Goal: Task Accomplishment & Management: Use online tool/utility

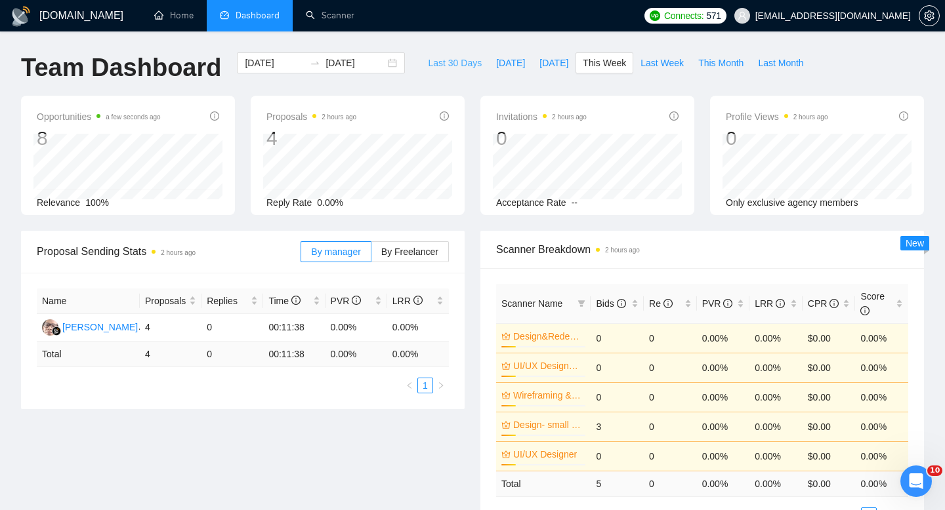
click at [453, 59] on span "Last 30 Days" at bounding box center [455, 63] width 54 height 14
type input "[DATE]"
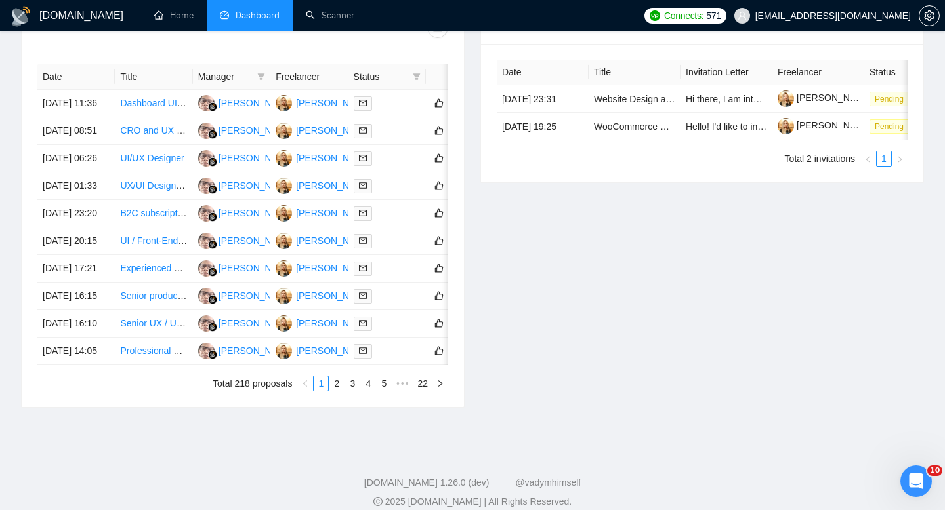
scroll to position [611, 0]
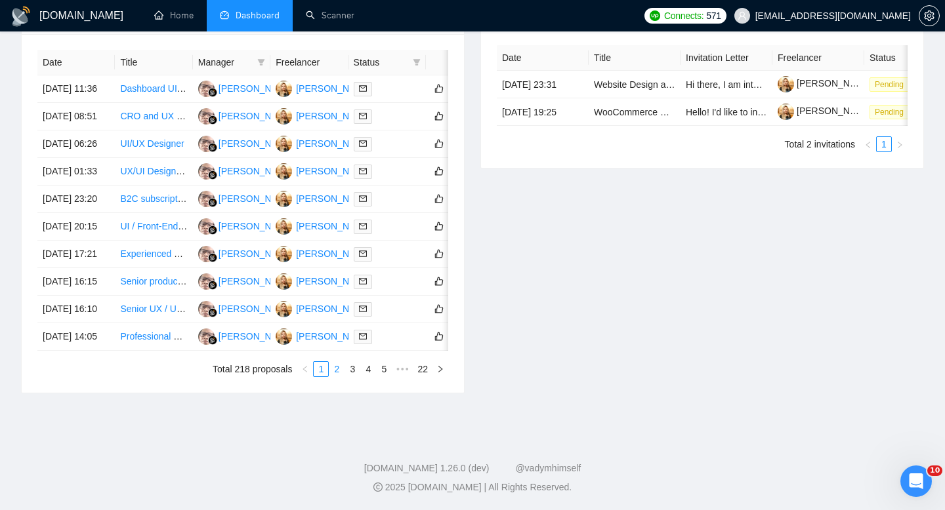
click at [340, 377] on link "2" at bounding box center [336, 369] width 14 height 14
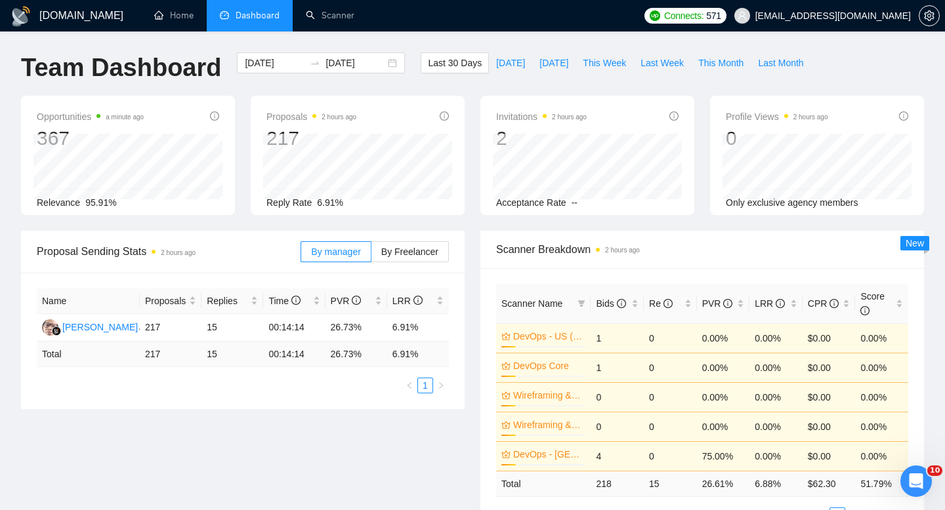
click at [252, 16] on span "Dashboard" at bounding box center [258, 15] width 44 height 11
click at [321, 21] on link "Scanner" at bounding box center [330, 15] width 49 height 11
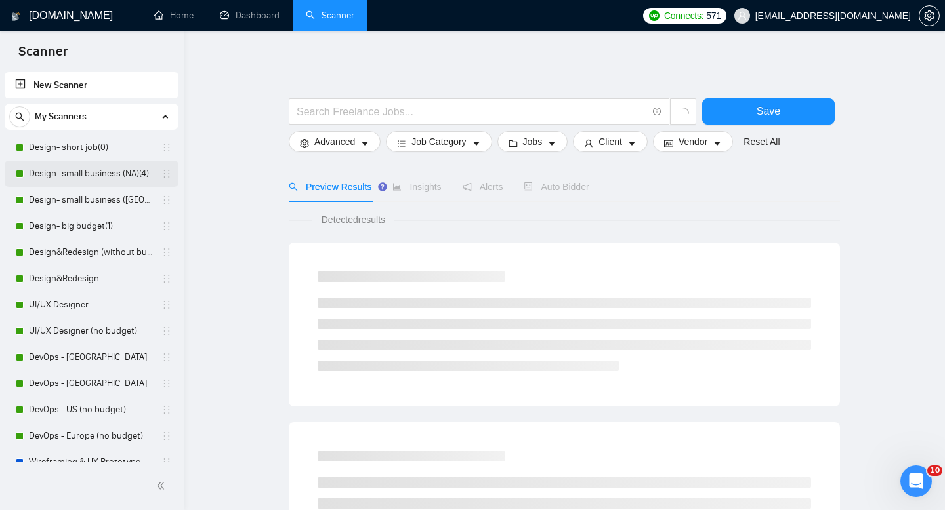
click at [65, 172] on link "Design- small business (NA)(4)" at bounding box center [91, 174] width 125 height 26
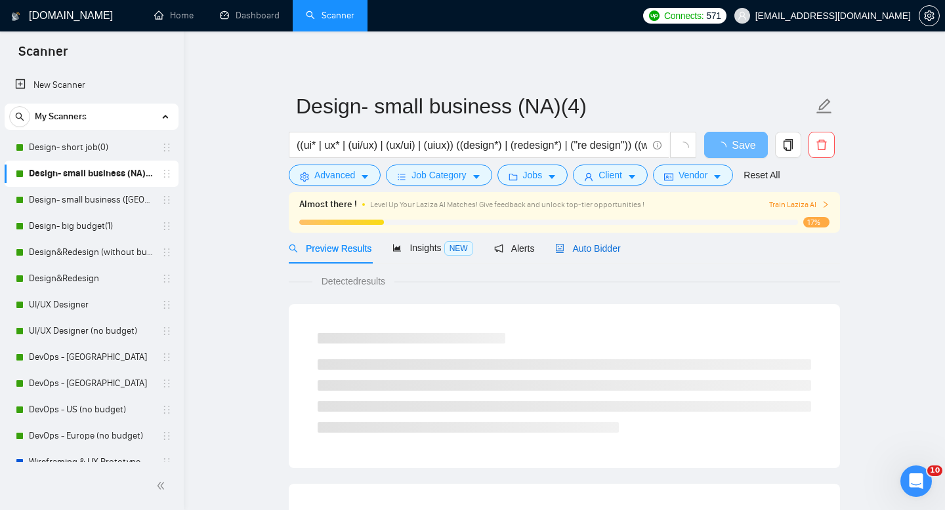
click at [606, 249] on span "Auto Bidder" at bounding box center [587, 248] width 65 height 10
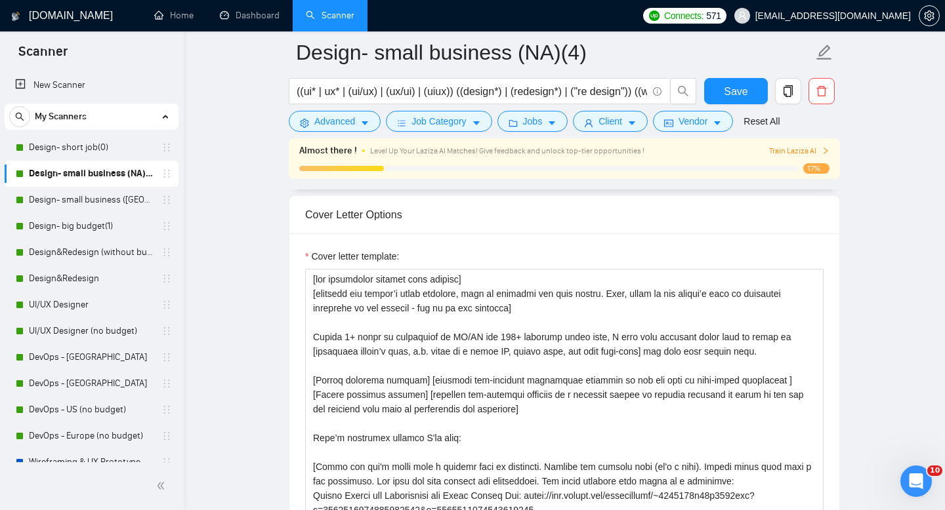
scroll to position [1735, 0]
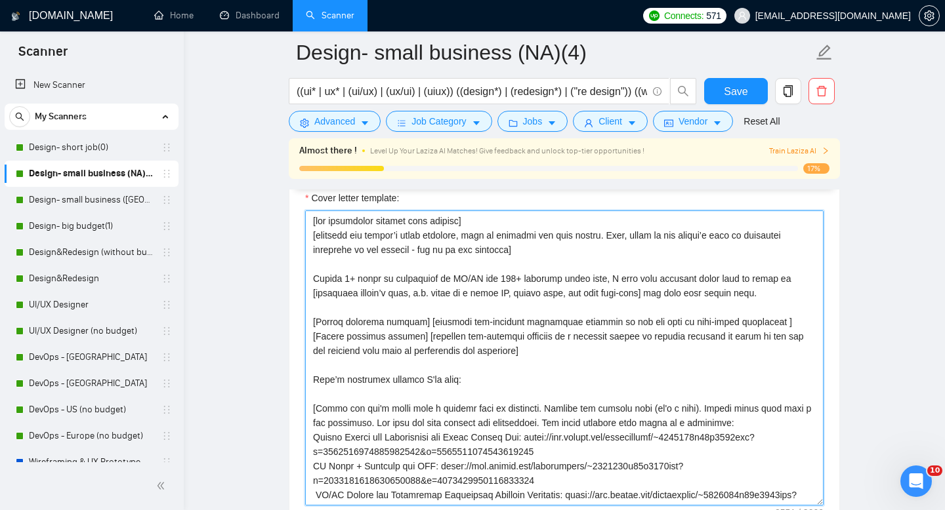
click at [560, 313] on textarea "Cover letter template:" at bounding box center [564, 358] width 518 height 295
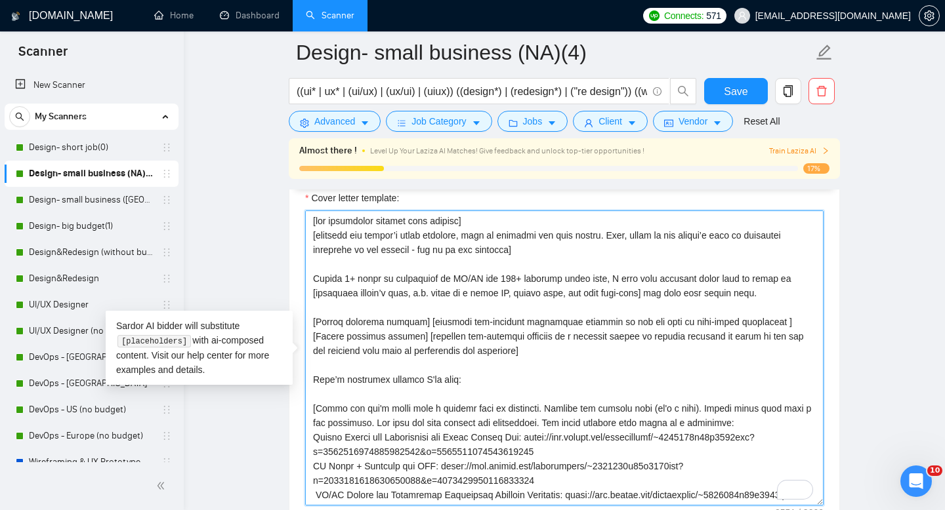
click at [560, 313] on textarea "Cover letter template:" at bounding box center [564, 358] width 518 height 295
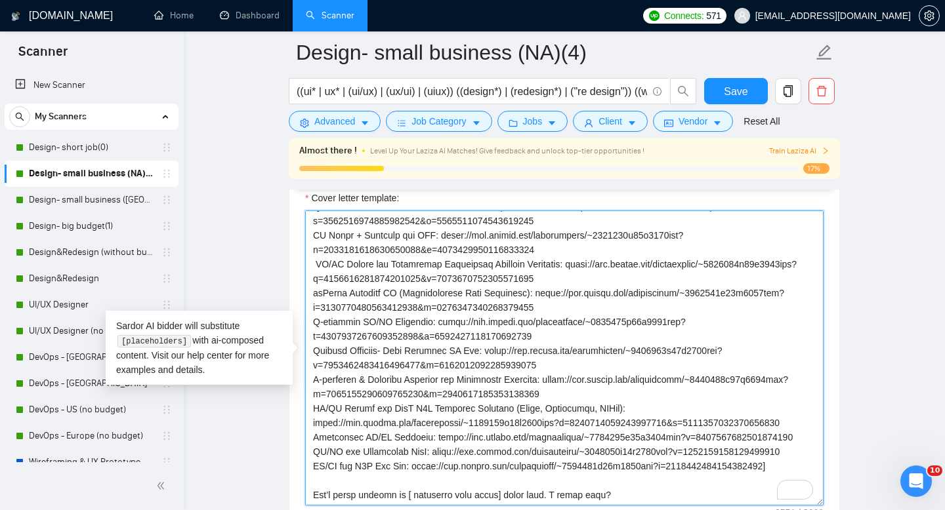
scroll to position [274, 0]
click at [810, 423] on textarea "Cover letter template:" at bounding box center [564, 358] width 518 height 295
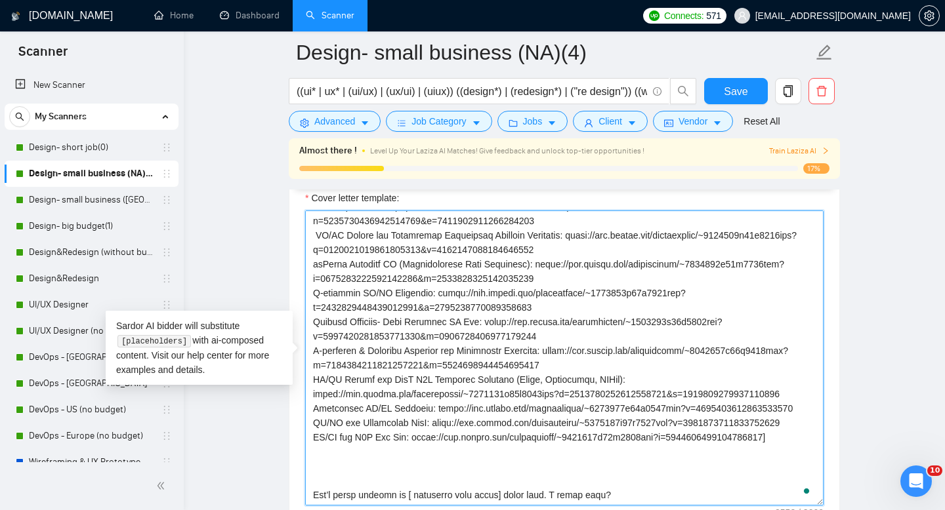
paste textarea "I’m flexible with the rate once we align on the scope and priorities — ideally …"
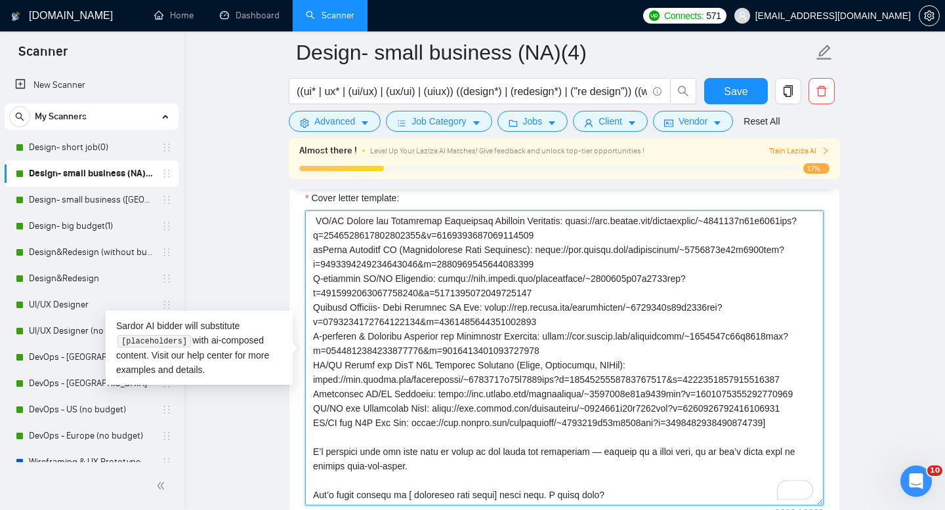
scroll to position [1867, 0]
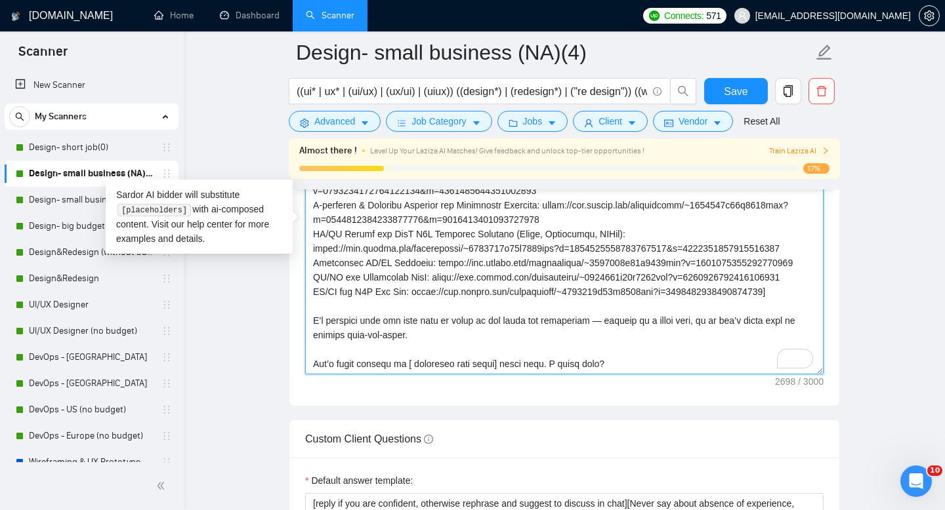
click at [600, 279] on textarea "Cover letter template:" at bounding box center [564, 226] width 518 height 295
click at [527, 272] on textarea "Cover letter template:" at bounding box center [564, 226] width 518 height 295
click at [544, 297] on textarea "Cover letter template:" at bounding box center [564, 226] width 518 height 295
type textarea "[lor ipsumdolor sitamet cons adipisc] [elitsedd eiu tempor’i utlab etdolore, ma…"
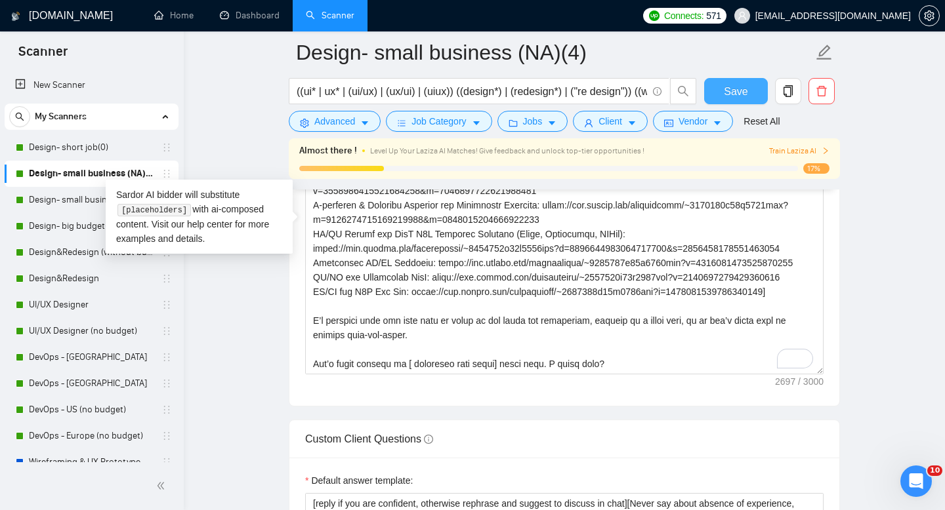
click at [719, 89] on button "Save" at bounding box center [736, 91] width 64 height 26
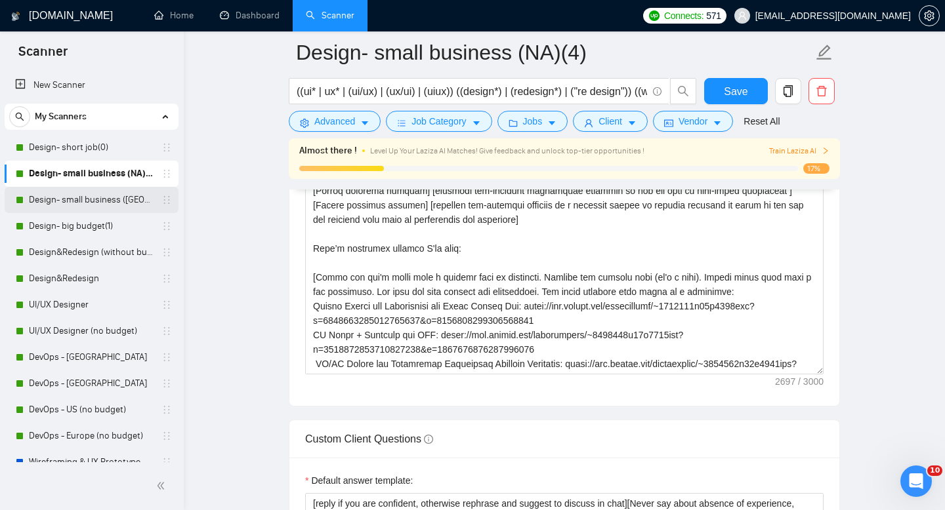
click at [91, 207] on link "Design- small business ([GEOGRAPHIC_DATA])(4)" at bounding box center [91, 200] width 125 height 26
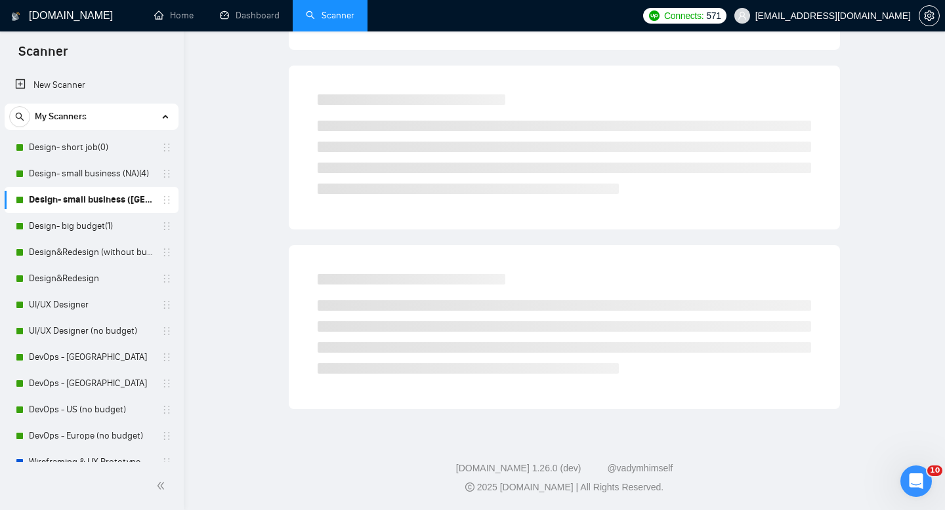
scroll to position [9, 0]
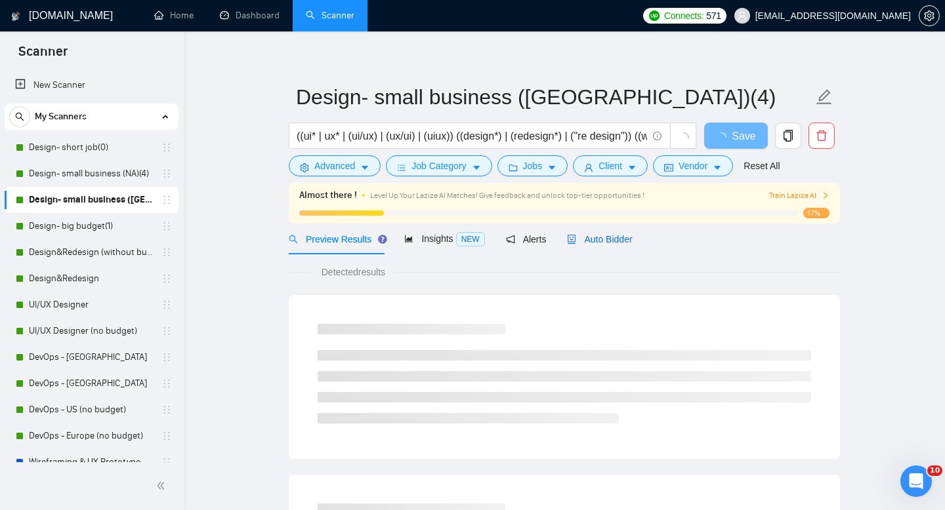
click at [619, 234] on span "Auto Bidder" at bounding box center [599, 239] width 65 height 10
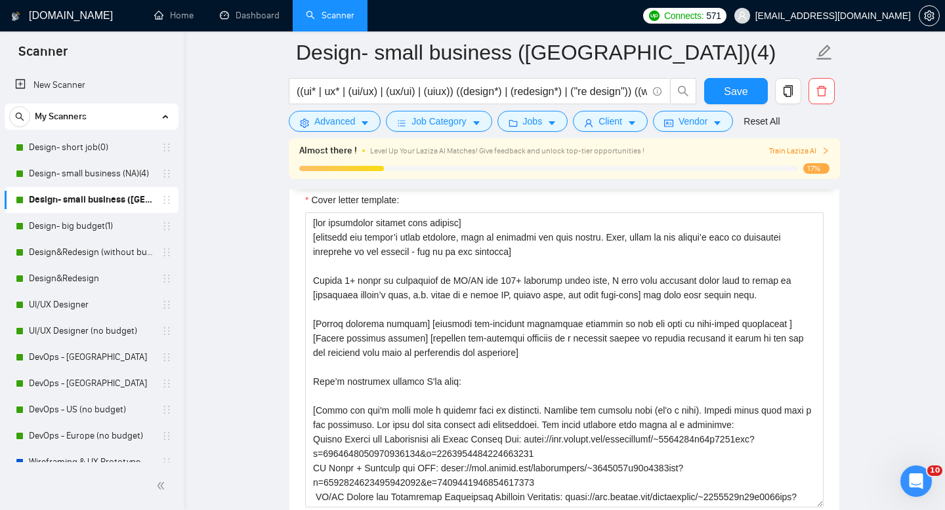
scroll to position [35, 0]
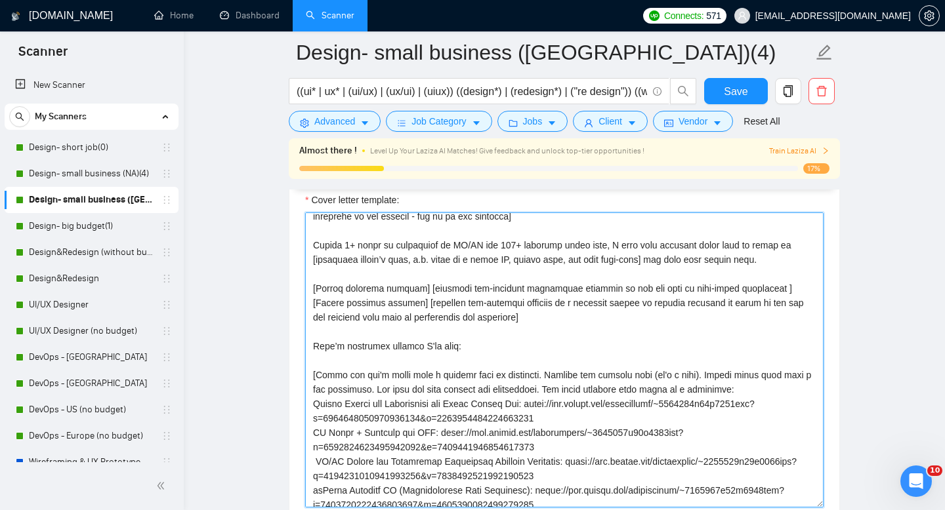
click at [607, 361] on textarea "Cover letter template:" at bounding box center [564, 360] width 518 height 295
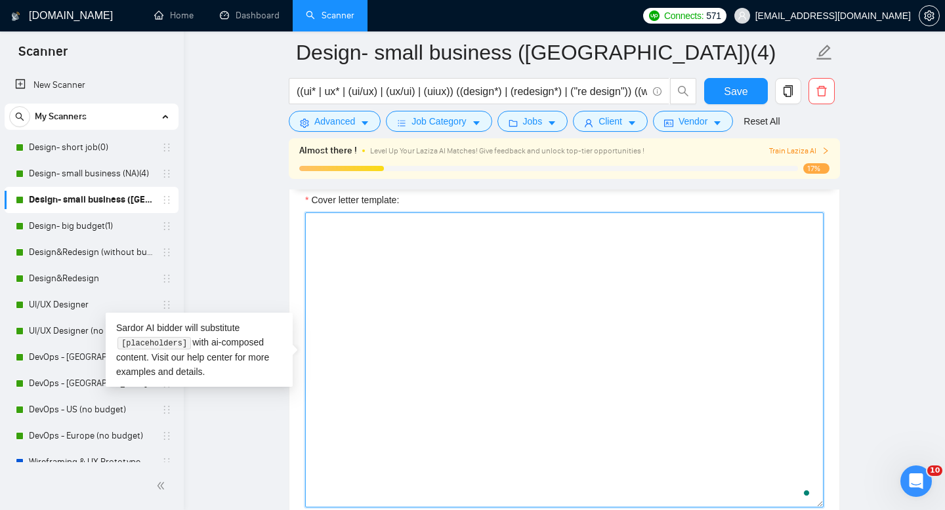
scroll to position [0, 0]
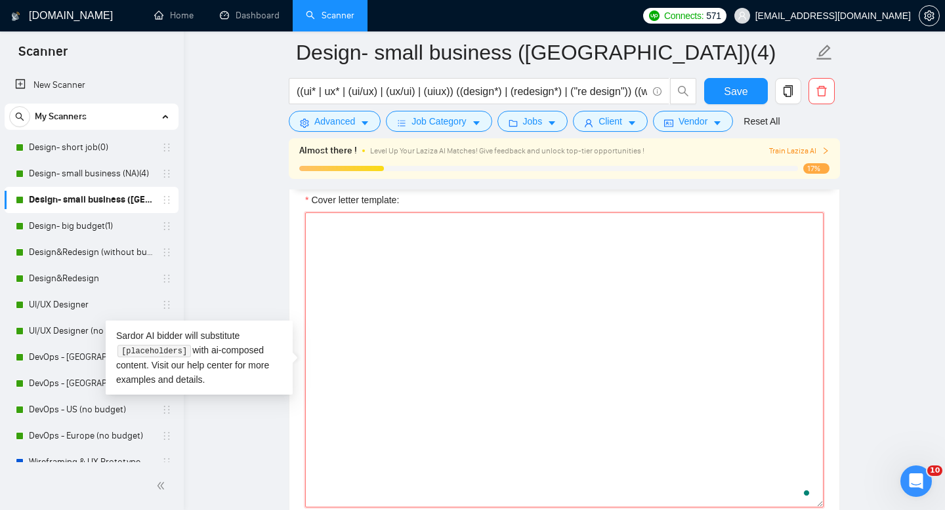
paste textarea "[lor ipsumdolor sitamet cons adipisc] [elitsedd eiu tempor’i utlab etdolore, ma…"
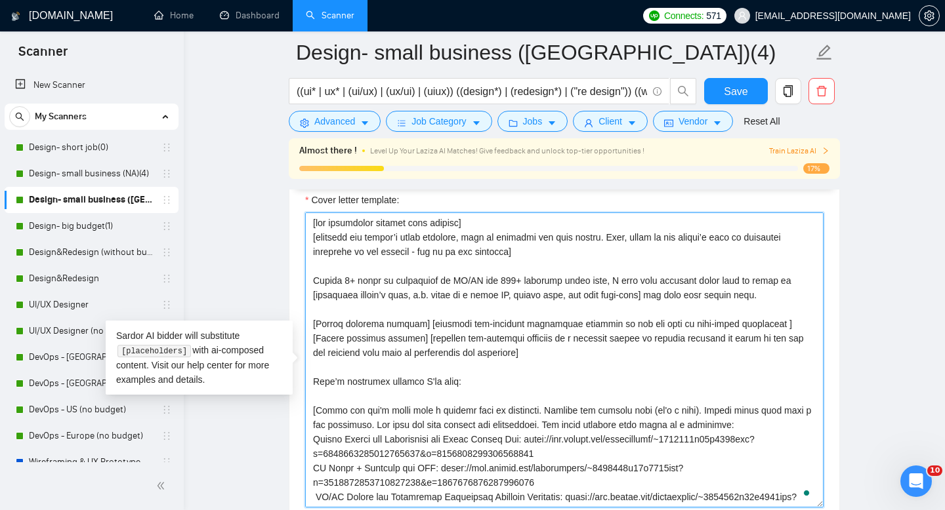
scroll to position [371, 0]
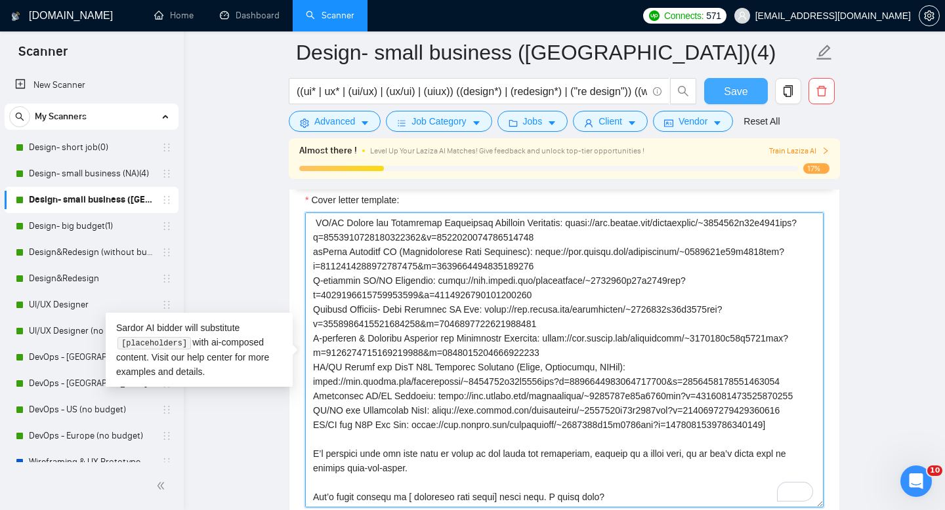
type textarea "[lor ipsumdolor sitamet cons adipisc] [elitsedd eiu tempor’i utlab etdolore, ma…"
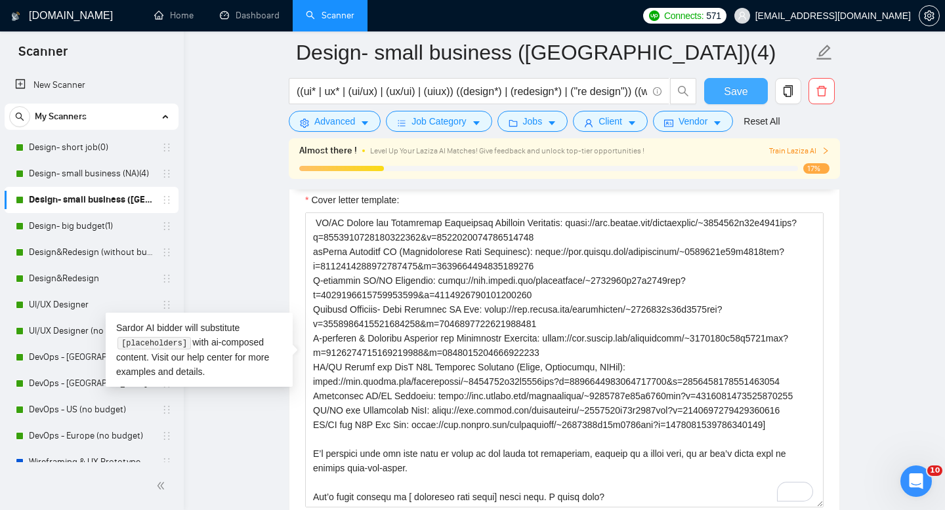
click at [742, 89] on span "Save" at bounding box center [736, 91] width 24 height 16
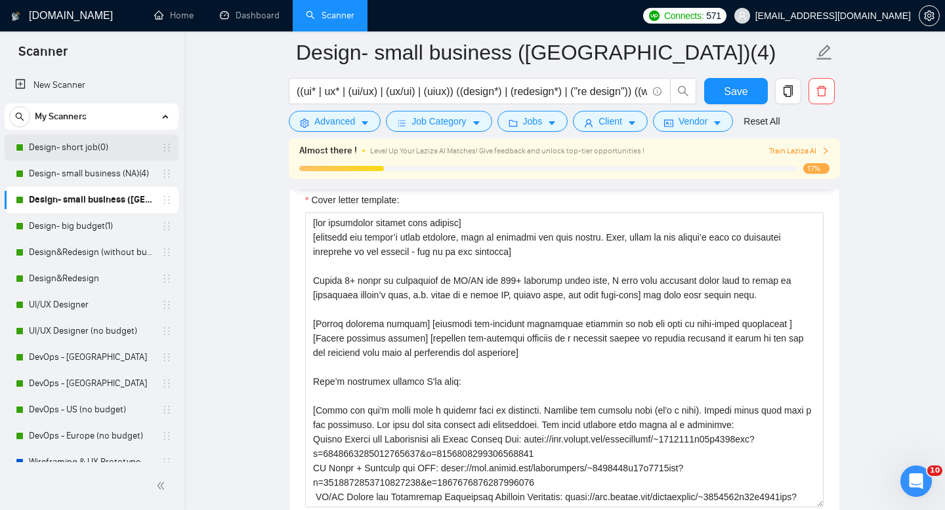
click at [70, 146] on link "Design- short job(0)" at bounding box center [91, 148] width 125 height 26
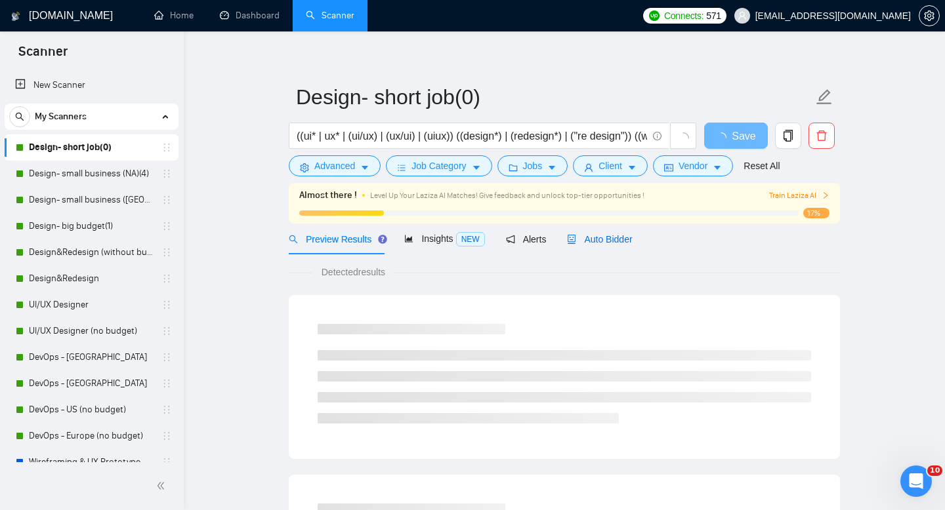
click at [619, 234] on span "Auto Bidder" at bounding box center [599, 239] width 65 height 10
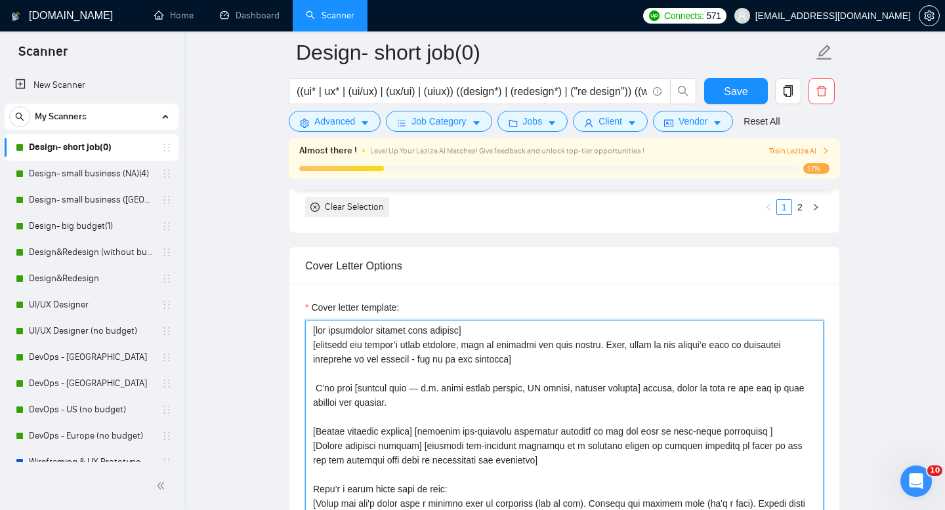
click at [584, 462] on textarea "Cover letter template:" at bounding box center [564, 467] width 518 height 295
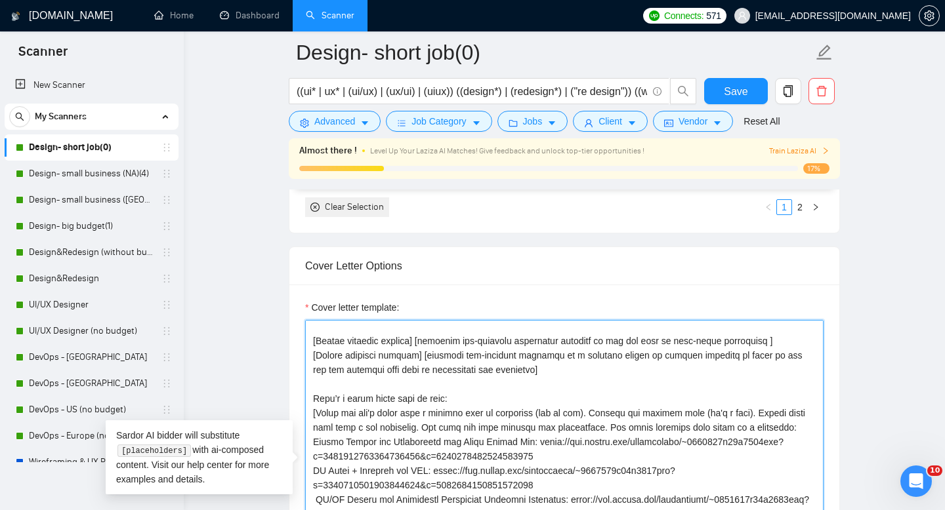
scroll to position [106, 0]
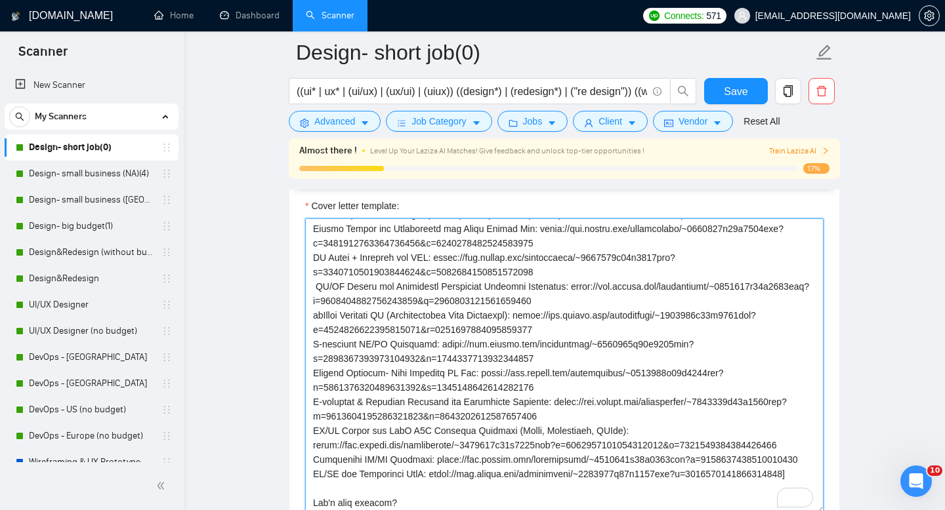
click at [505, 438] on textarea "Cover letter template:" at bounding box center [564, 365] width 518 height 295
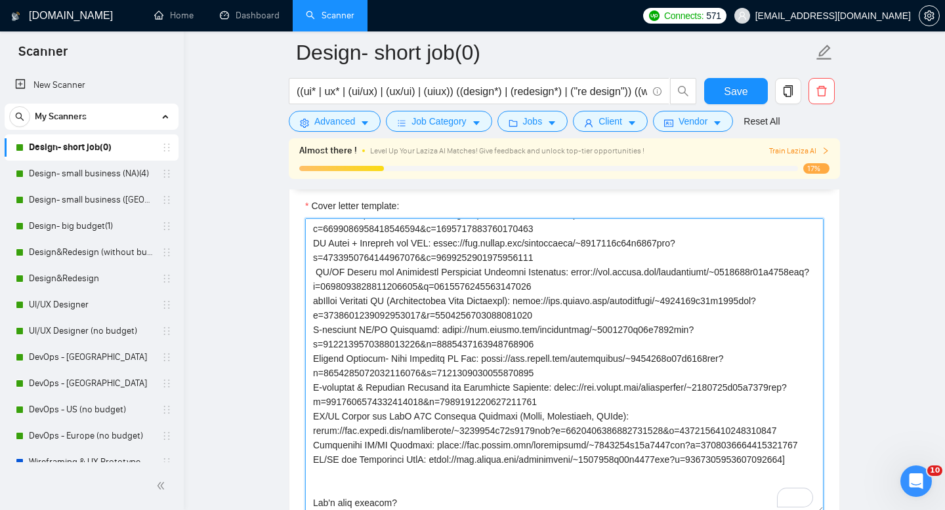
paste textarea "I’m flexible with the rate once we align on the scope and priorities — ideally …"
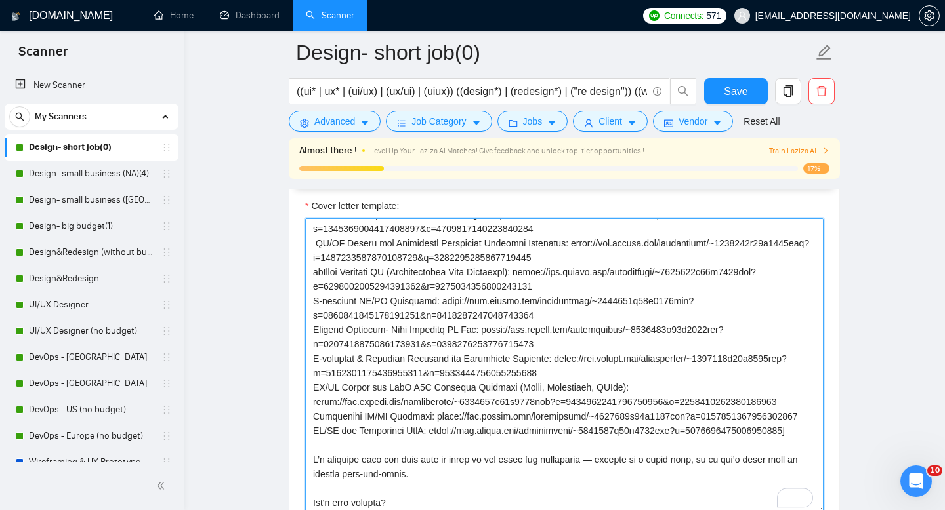
click at [600, 419] on textarea "Cover letter template:" at bounding box center [564, 365] width 518 height 295
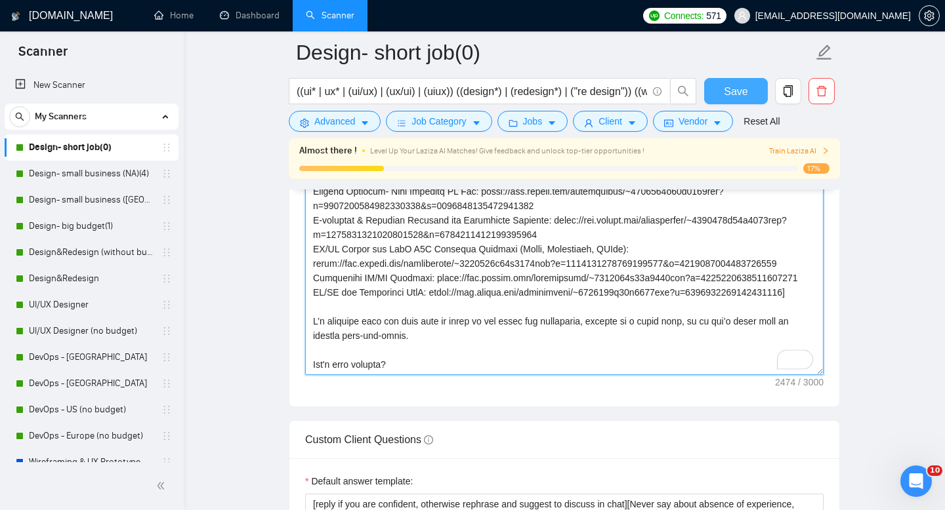
type textarea "[lor ipsumdolor sitamet cons adipisc] [elitsedd eiu tempor’i utlab etdolore, ma…"
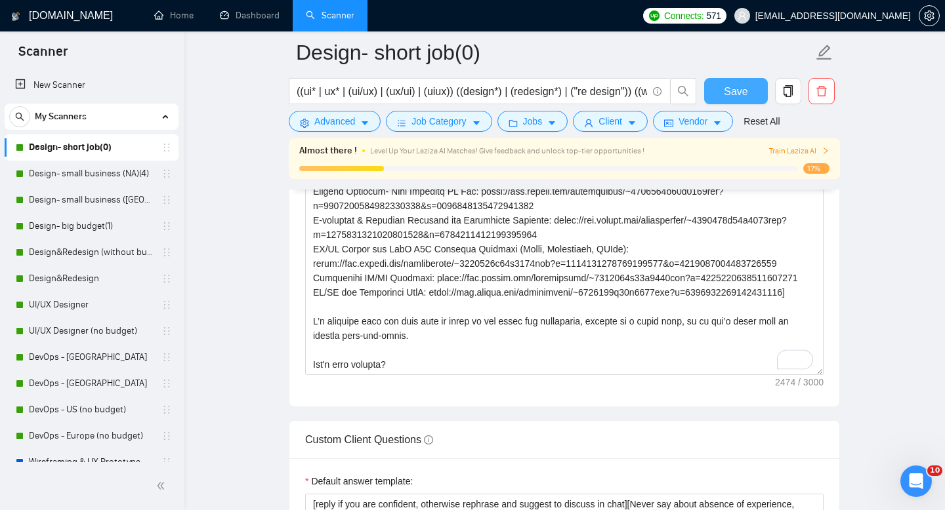
click at [741, 88] on span "Save" at bounding box center [736, 91] width 24 height 16
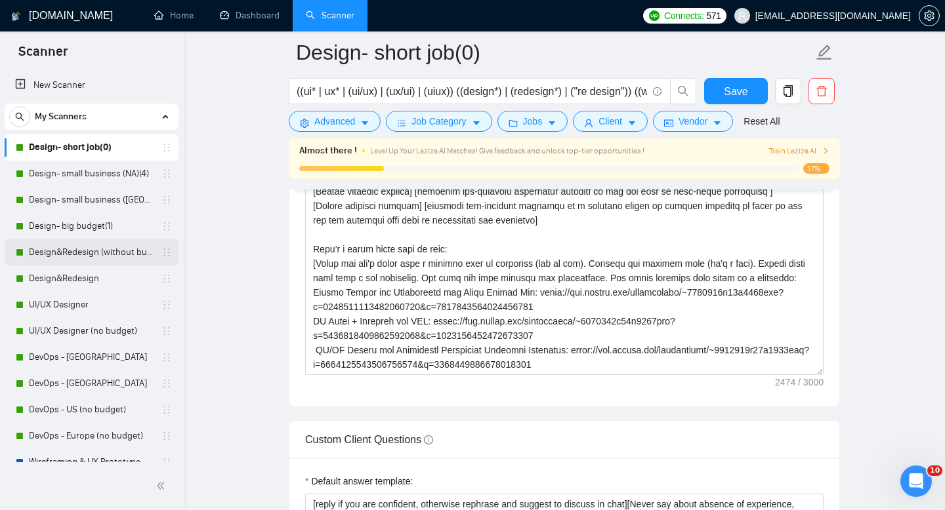
click at [64, 260] on link "Design&Redesign (without budget)" at bounding box center [91, 252] width 125 height 26
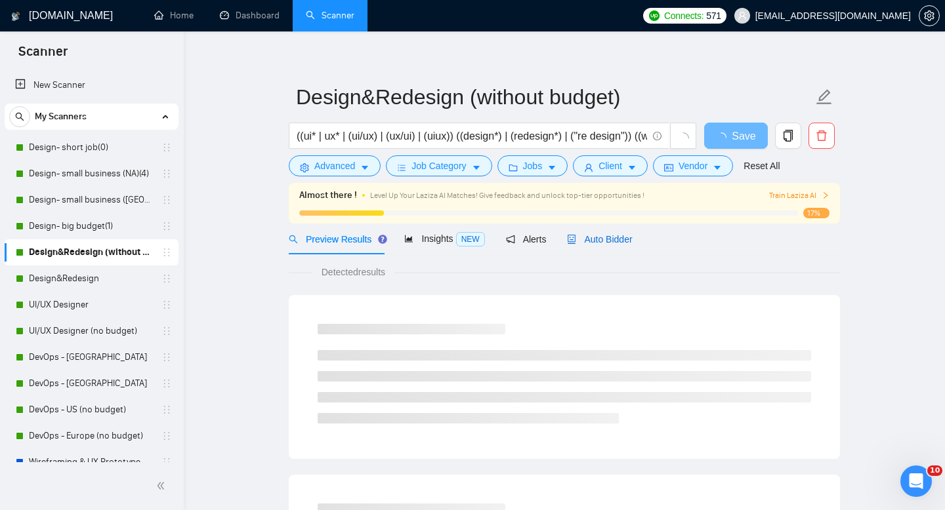
click at [606, 243] on span "Auto Bidder" at bounding box center [599, 239] width 65 height 10
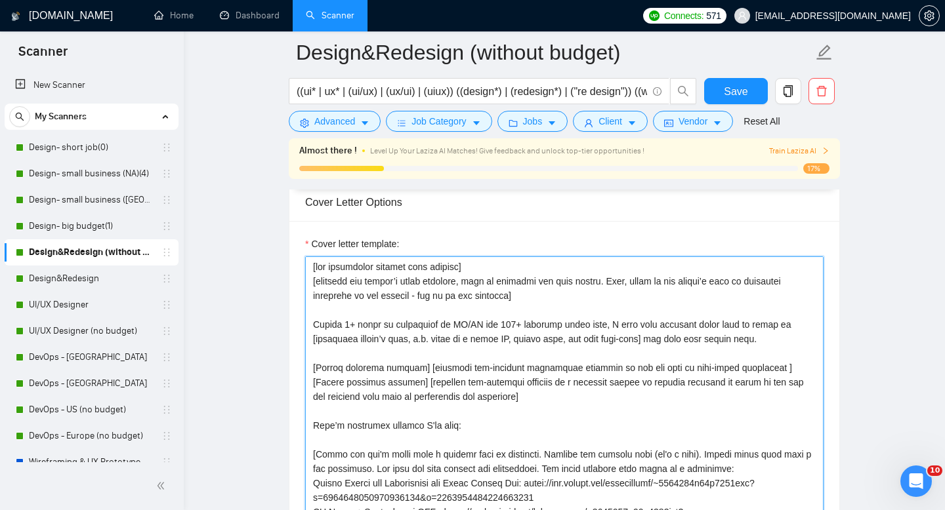
click at [569, 360] on textarea "Cover letter template:" at bounding box center [564, 404] width 518 height 295
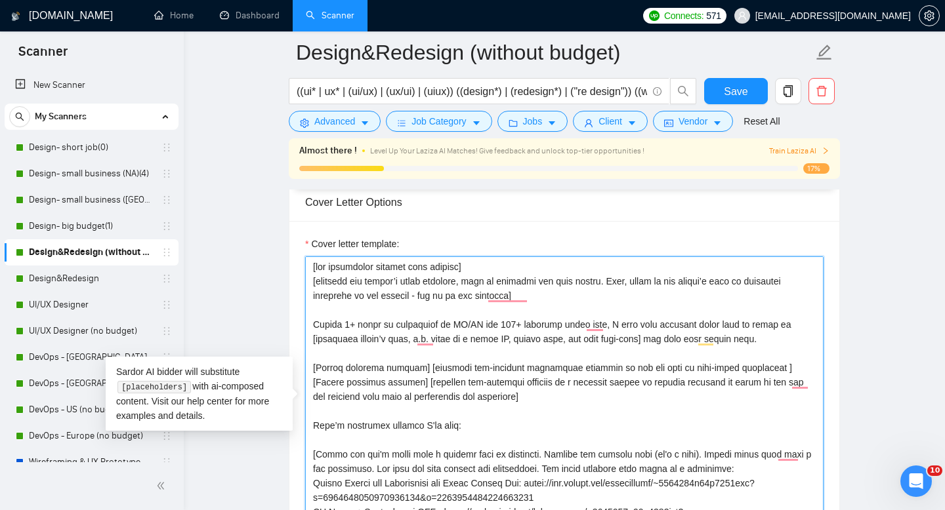
click at [489, 324] on textarea "Cover letter template:" at bounding box center [564, 404] width 518 height 295
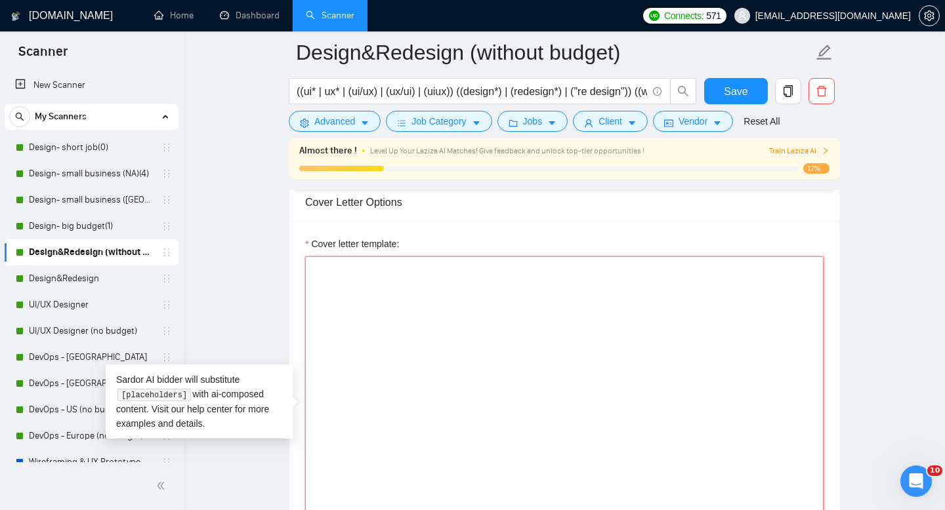
paste textarea "[lor ipsumdolor sitamet cons adipisc] [elitsedd eiu tempor’i utlab etdolore, ma…"
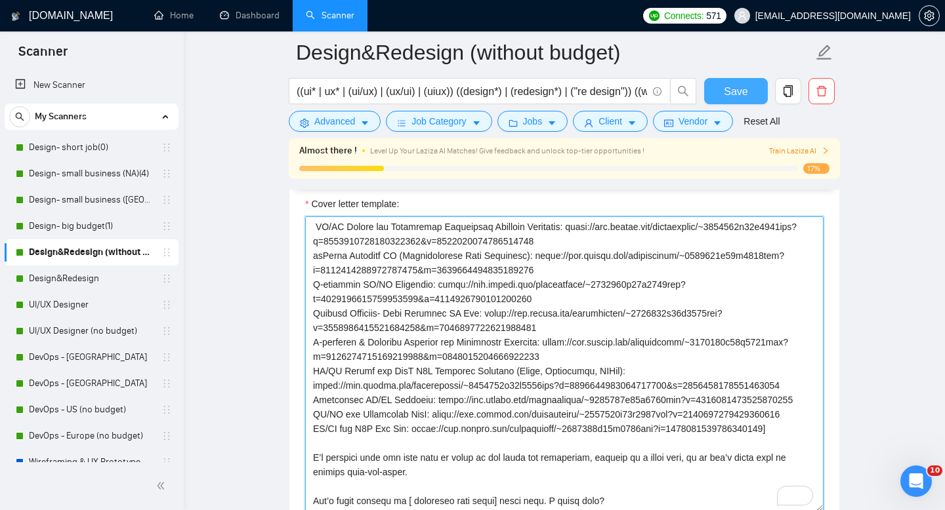
type textarea "[lor ipsumdolor sitamet cons adipisc] [elitsedd eiu tempor’i utlab etdolore, ma…"
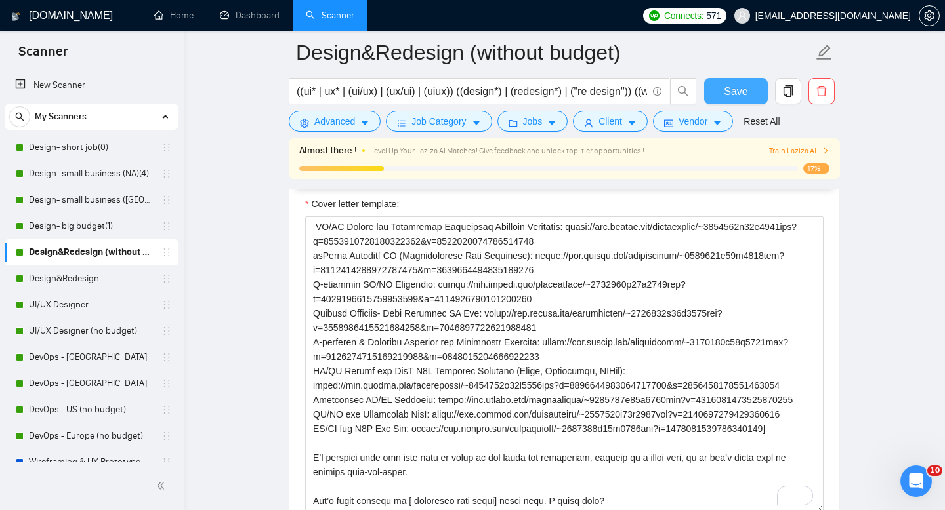
click at [748, 82] on button "Save" at bounding box center [736, 91] width 64 height 26
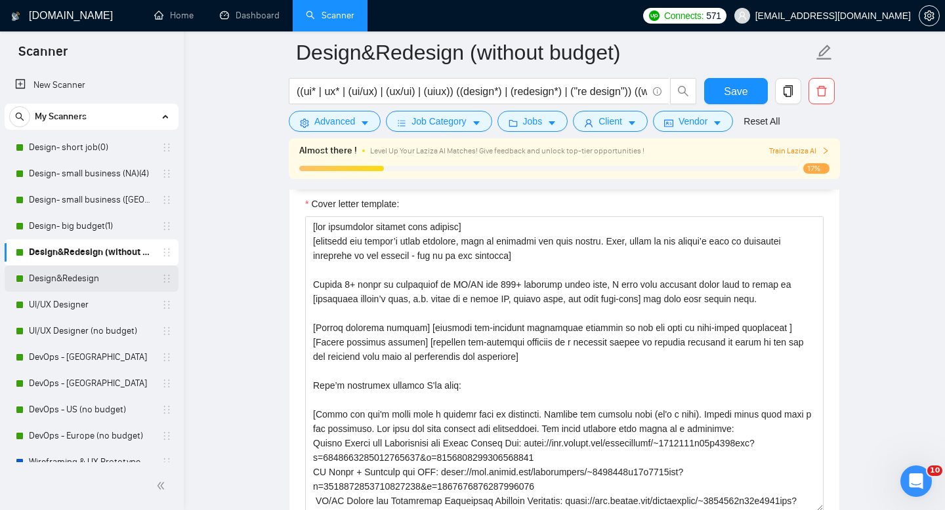
click at [71, 277] on link "Design&Redesign" at bounding box center [91, 279] width 125 height 26
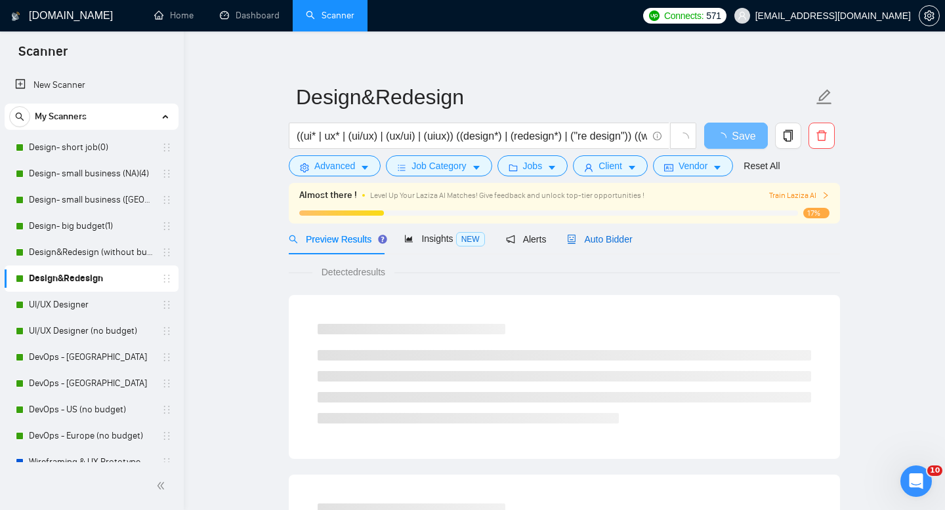
click at [629, 236] on span "Auto Bidder" at bounding box center [599, 239] width 65 height 10
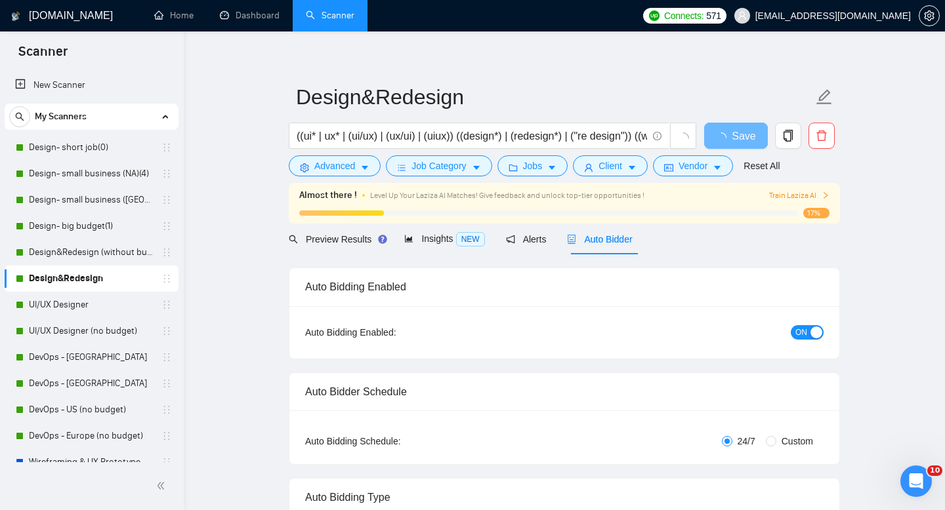
radio input "false"
radio input "true"
checkbox input "true"
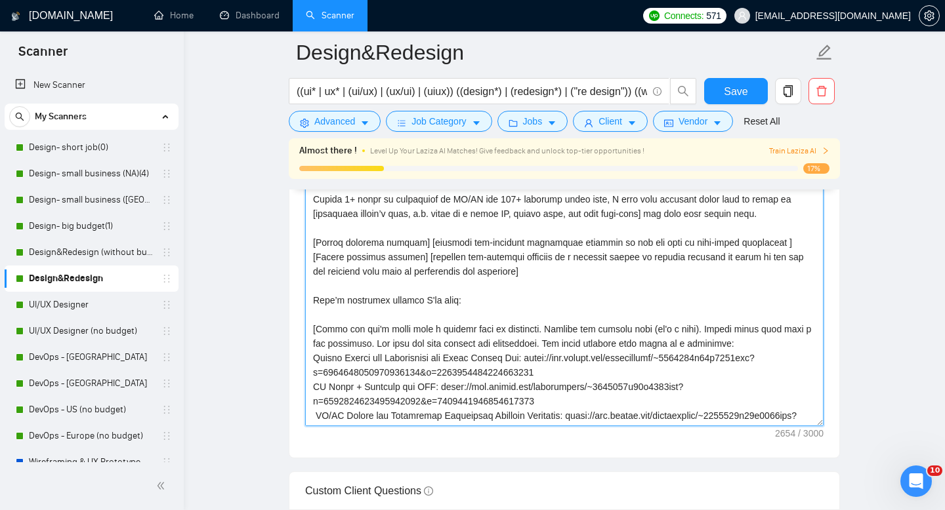
click at [605, 303] on textarea "Cover letter template:" at bounding box center [564, 278] width 518 height 295
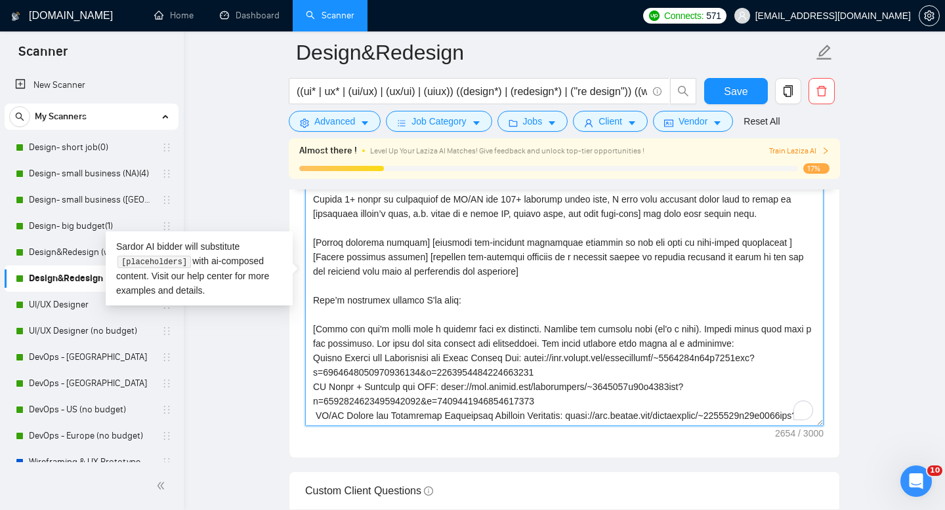
paste textarea "I’m flexible with the rate once we align on the scope and priorities, ideally o…"
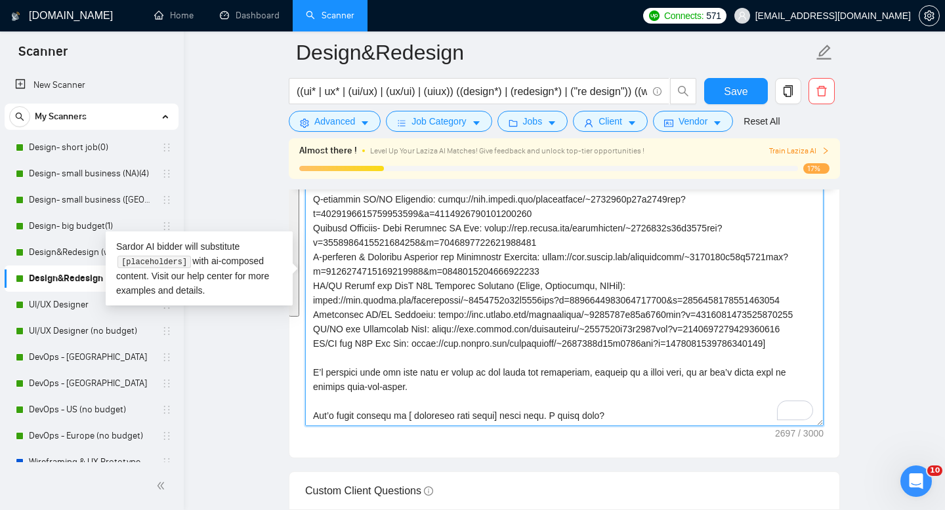
click at [595, 296] on textarea "Cover letter template:" at bounding box center [564, 278] width 518 height 295
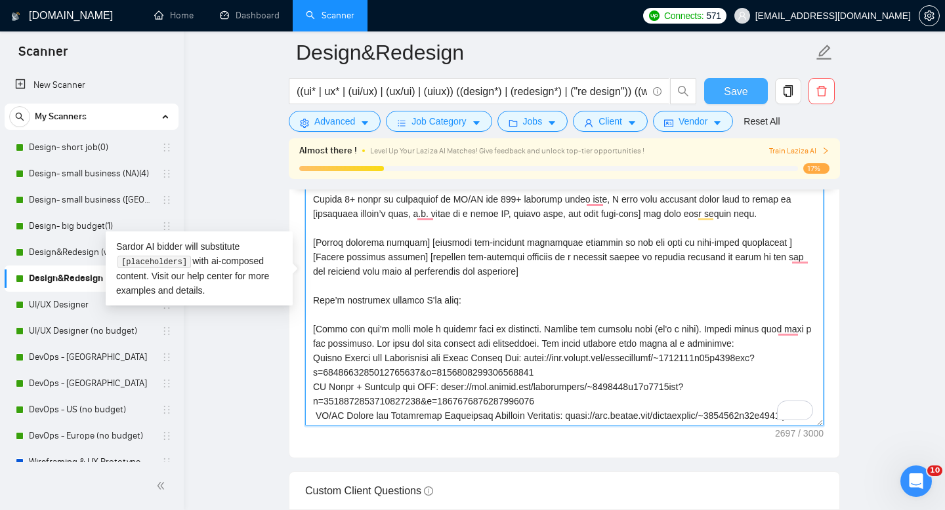
type textarea "[lor ipsumdolor sitamet cons adipisc] [elitsedd eiu tempor’i utlab etdolore, ma…"
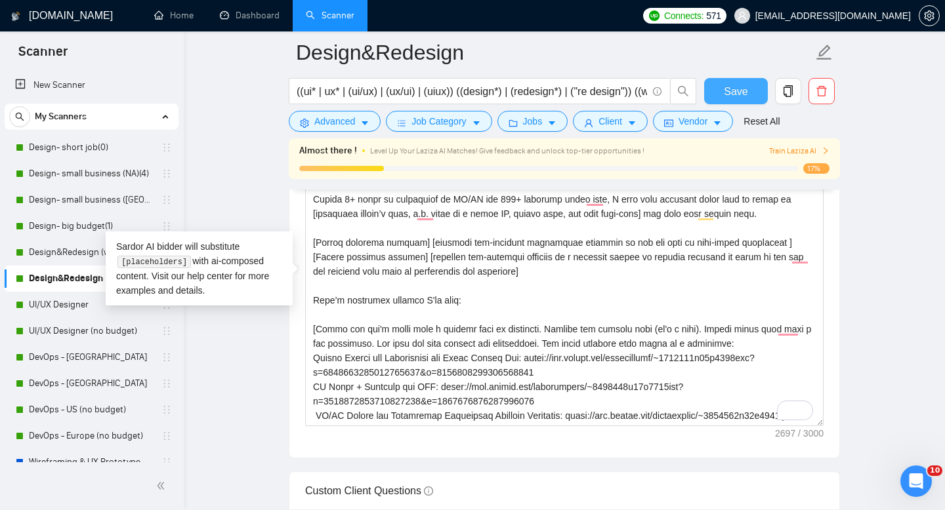
click at [732, 98] on span "Save" at bounding box center [736, 91] width 24 height 16
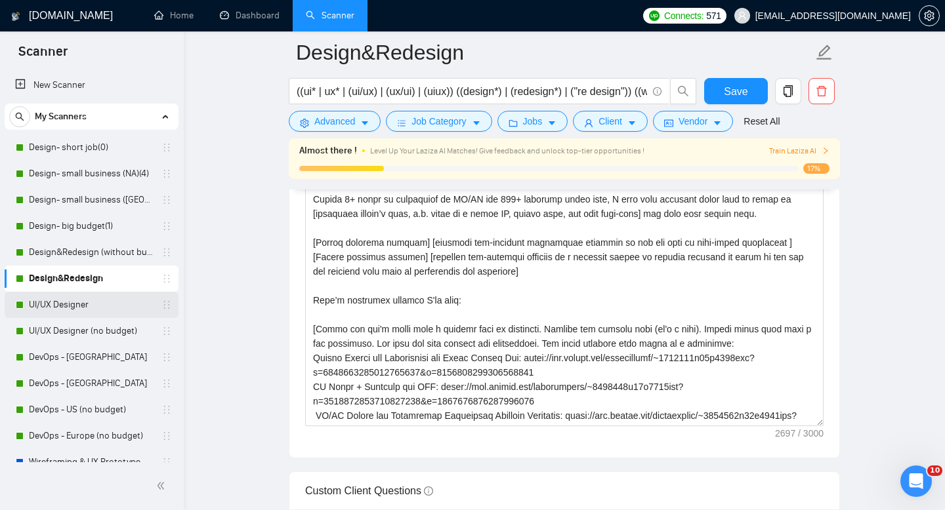
click at [74, 305] on link "UI/UX Designer" at bounding box center [91, 305] width 125 height 26
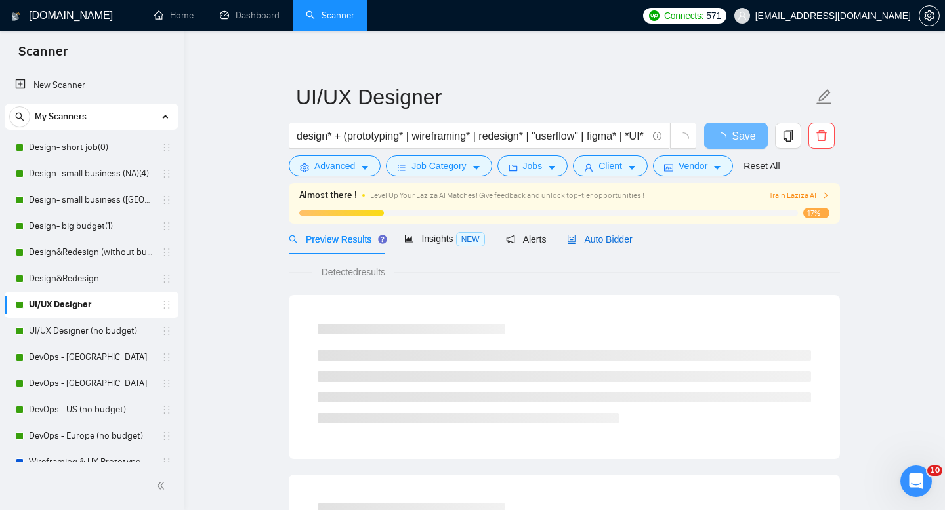
click at [592, 245] on div "Auto Bidder" at bounding box center [599, 239] width 65 height 14
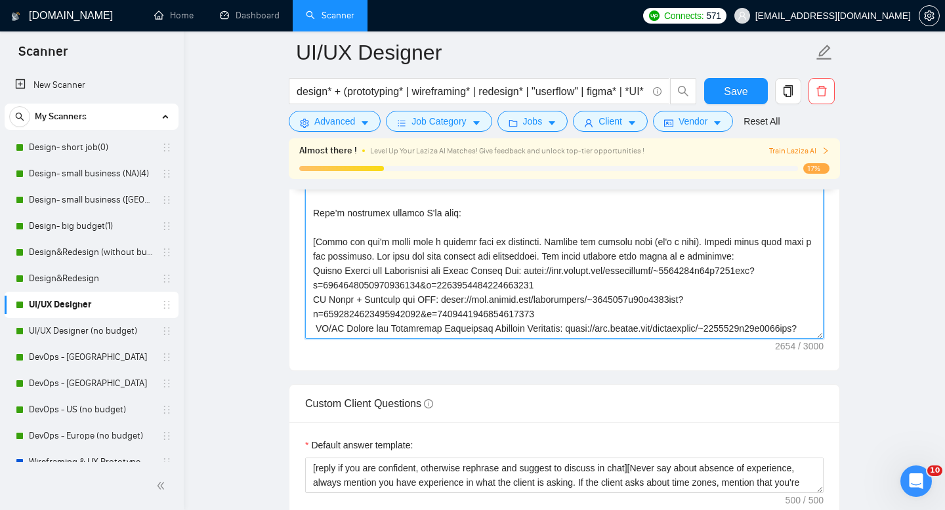
click at [584, 294] on textarea "Cover letter template:" at bounding box center [564, 191] width 518 height 295
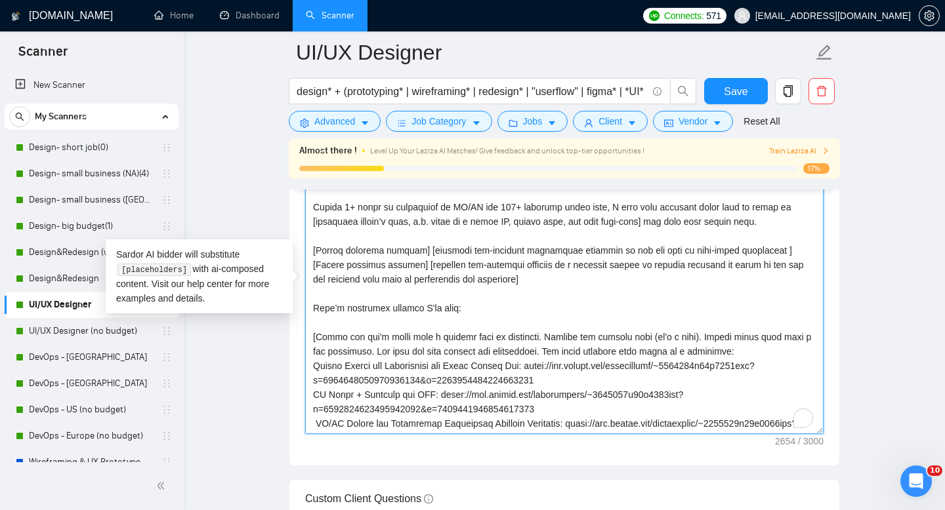
click at [559, 363] on textarea "Cover letter template:" at bounding box center [564, 286] width 518 height 295
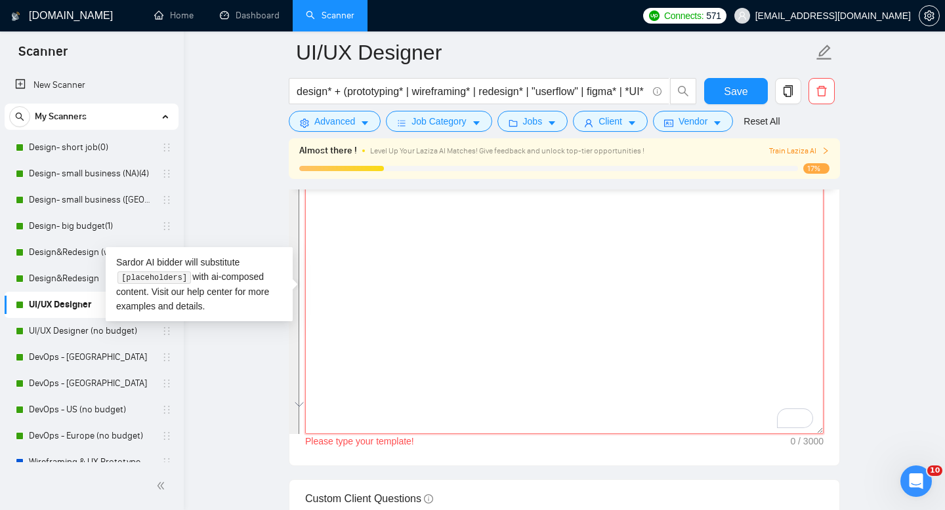
paste textarea "[lor ipsumdolor sitamet cons adipisc] [elitsedd eiu tempor’i utlab etdolore, ma…"
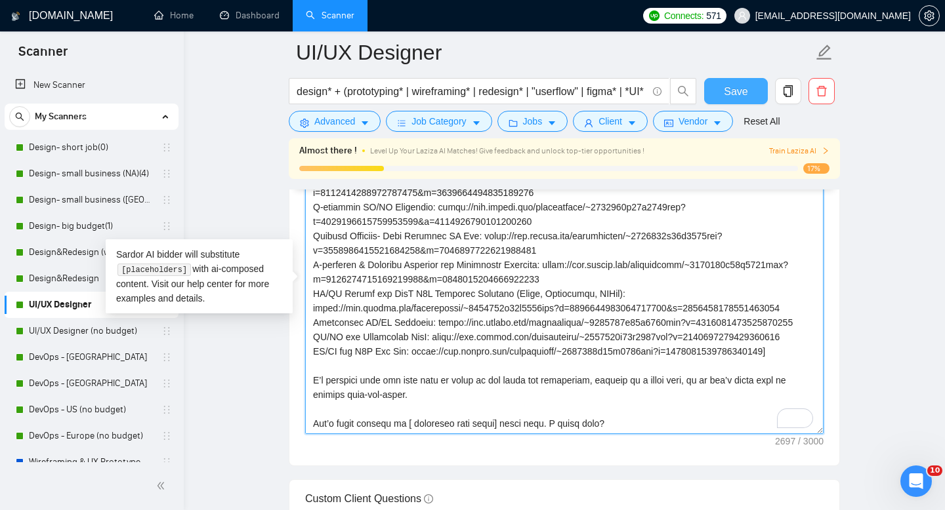
type textarea "[lor ipsumdolor sitamet cons adipisc] [elitsedd eiu tempor’i utlab etdolore, ma…"
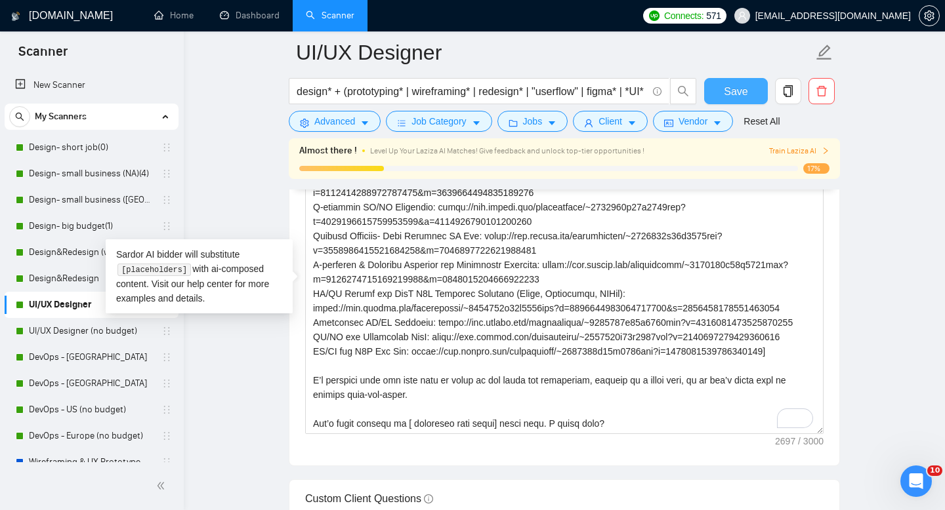
click at [722, 85] on button "Save" at bounding box center [736, 91] width 64 height 26
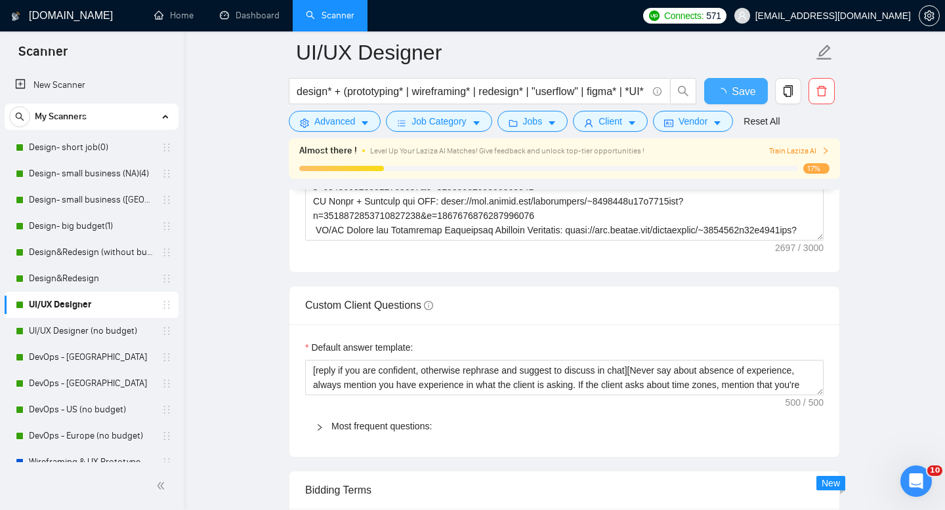
checkbox input "true"
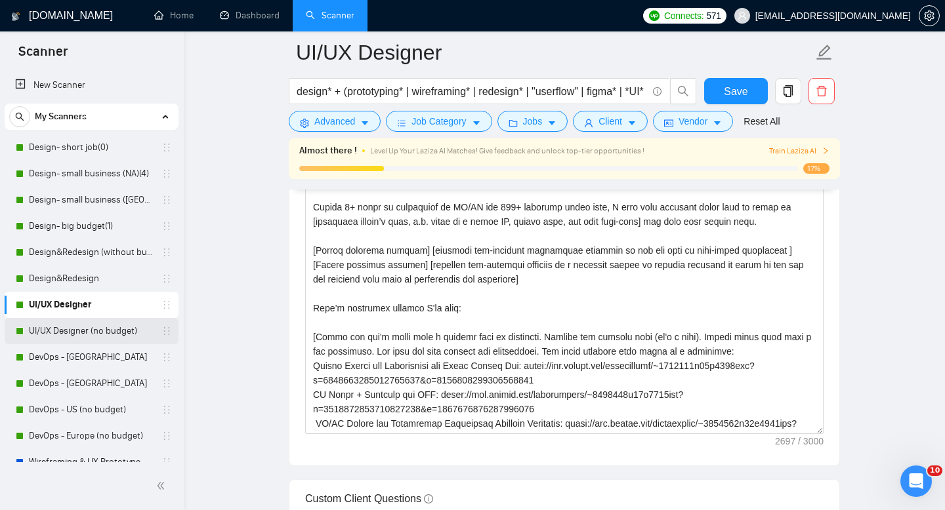
click at [78, 329] on link "UI/UX Designer (no budget)" at bounding box center [91, 331] width 125 height 26
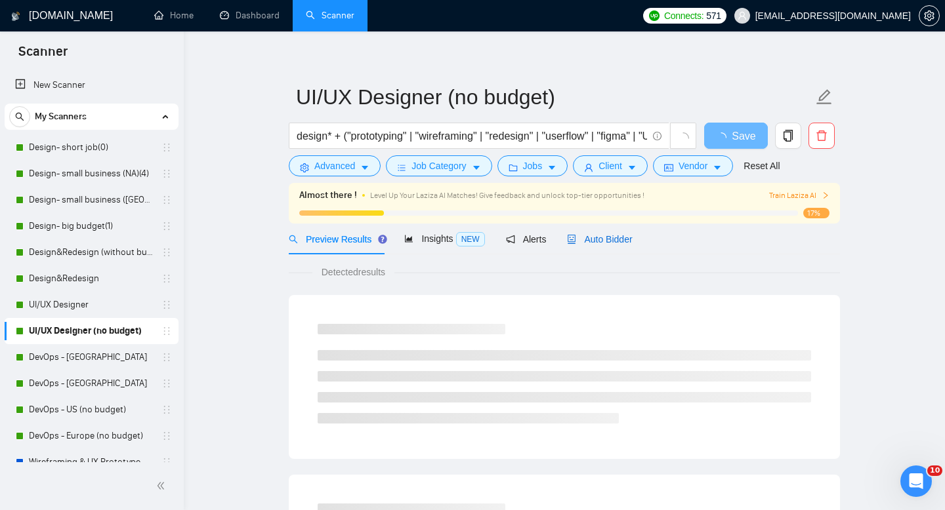
click at [602, 240] on span "Auto Bidder" at bounding box center [599, 239] width 65 height 10
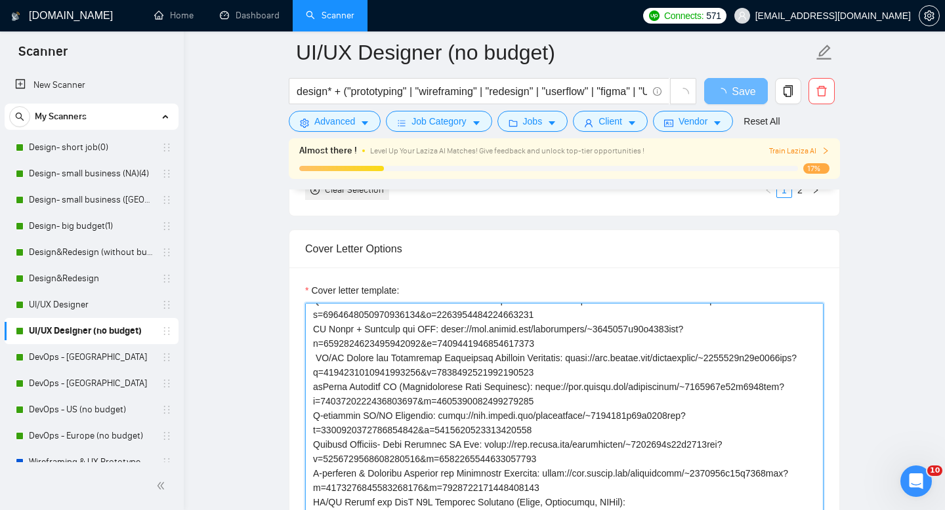
click at [574, 384] on textarea "Cover letter template:" at bounding box center [564, 450] width 518 height 295
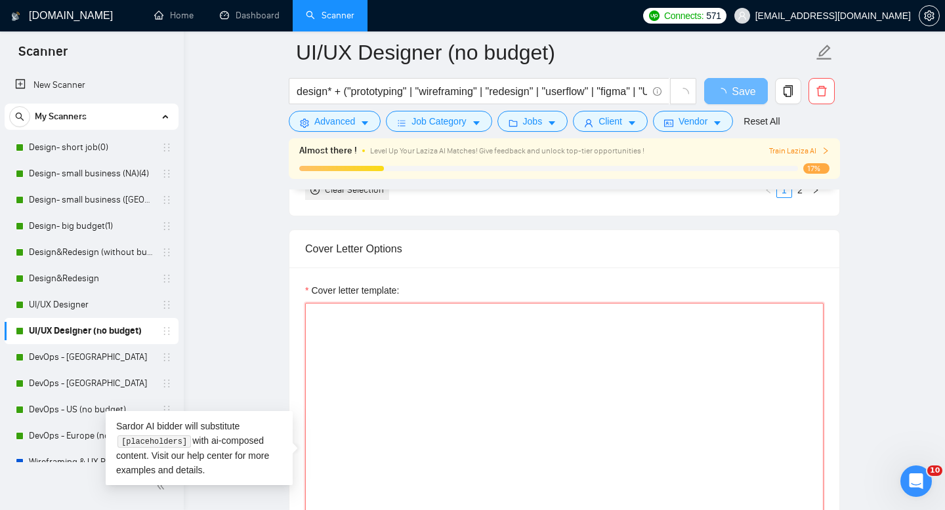
paste textarea "[lor ipsumdolor sitamet cons adipisc] [elitsedd eiu tempor’i utlab etdolore, ma…"
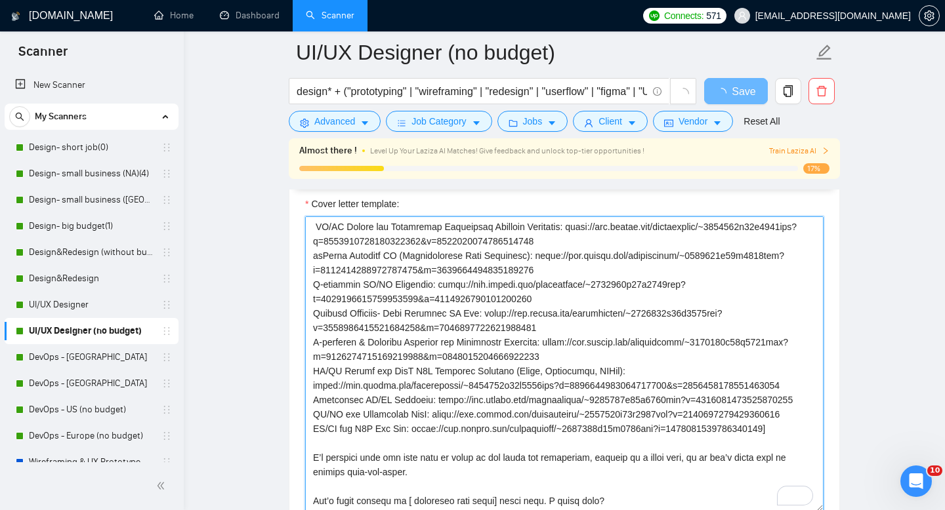
click at [616, 321] on textarea "Cover letter template:" at bounding box center [564, 364] width 518 height 295
type textarea "[lor ipsumdolor sitamet cons adipisc] [elitsedd eiu tempor’i utlab etdolore, ma…"
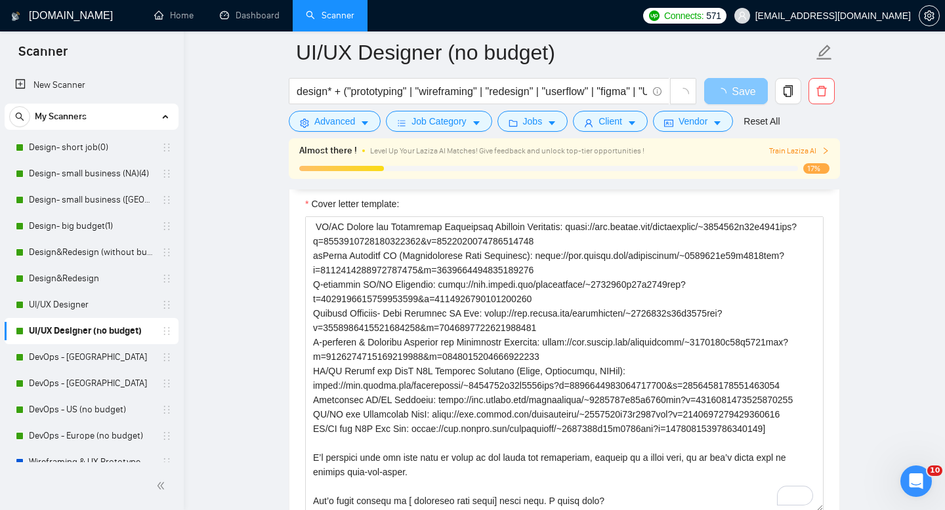
click at [745, 93] on span "Save" at bounding box center [744, 91] width 24 height 16
click at [79, 306] on link "UI/UX Designer" at bounding box center [91, 305] width 125 height 26
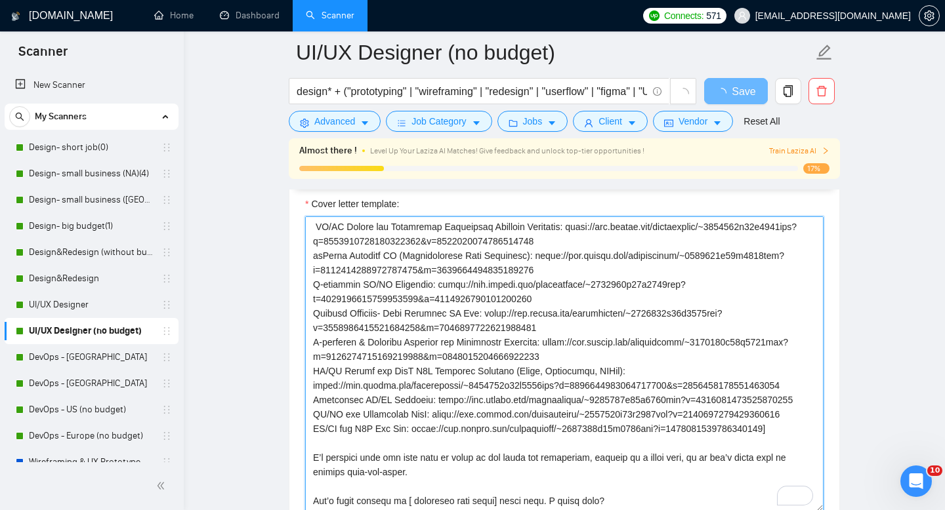
click at [496, 343] on textarea "Cover letter template:" at bounding box center [564, 364] width 518 height 295
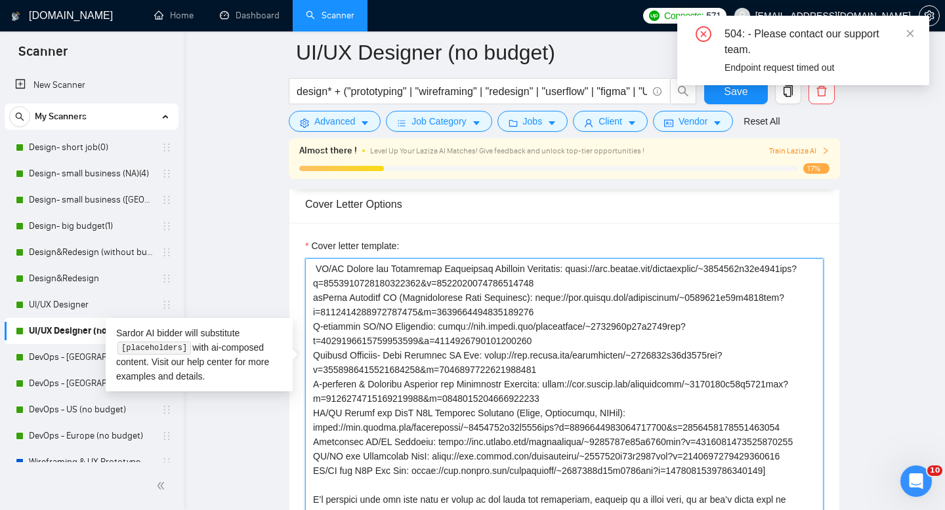
click at [503, 379] on textarea "Cover letter template:" at bounding box center [564, 406] width 518 height 295
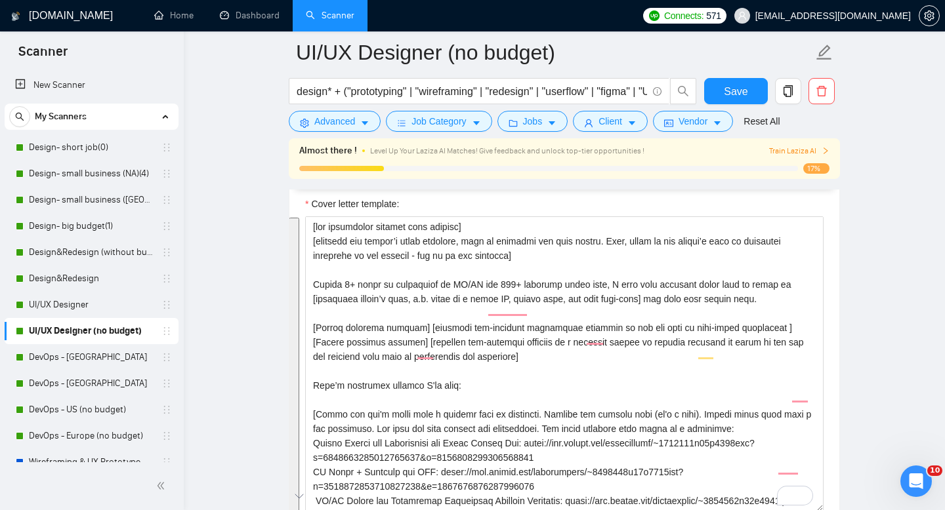
click at [653, 202] on div "Cover letter template:" at bounding box center [564, 207] width 518 height 20
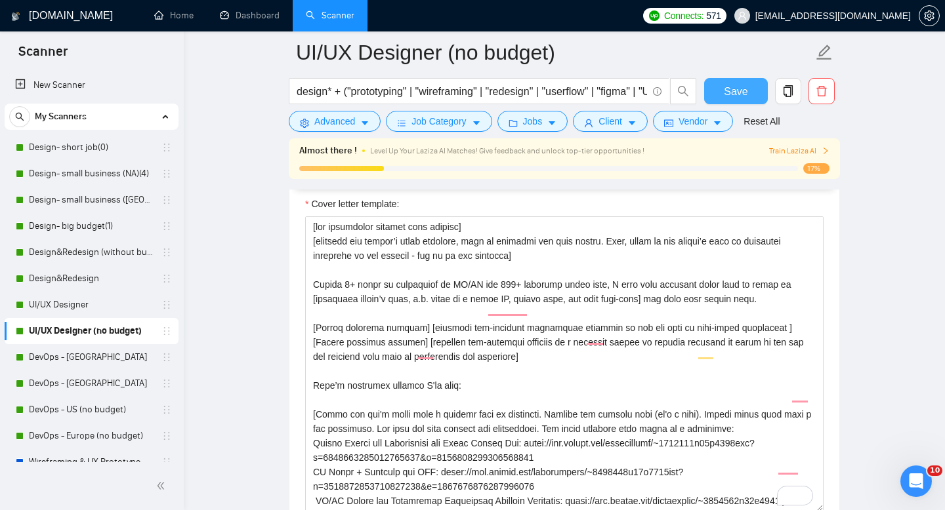
click at [726, 91] on span "Save" at bounding box center [736, 91] width 24 height 16
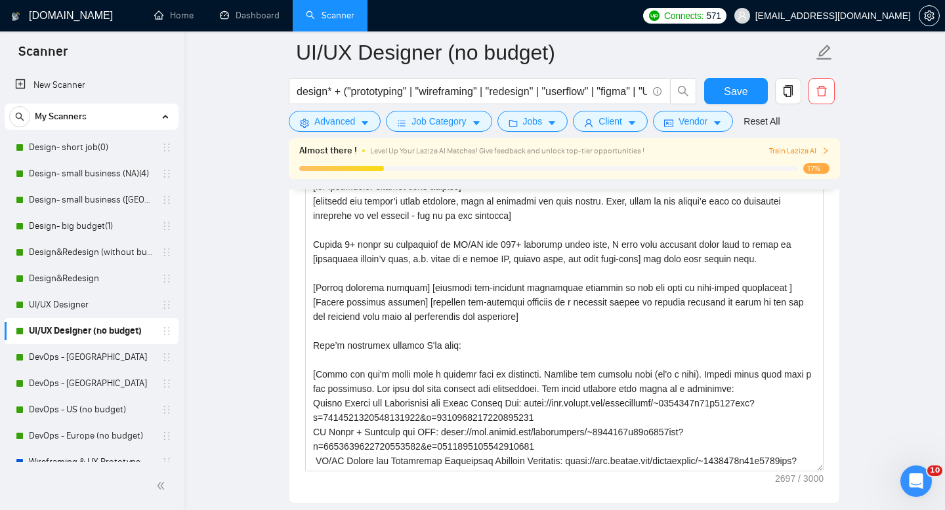
scroll to position [1749, 0]
